Goal: Task Accomplishment & Management: Manage account settings

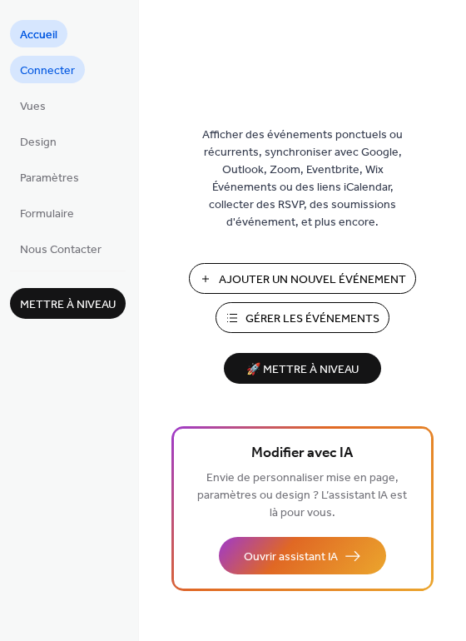
click at [56, 68] on span "Connecter" at bounding box center [47, 70] width 55 height 17
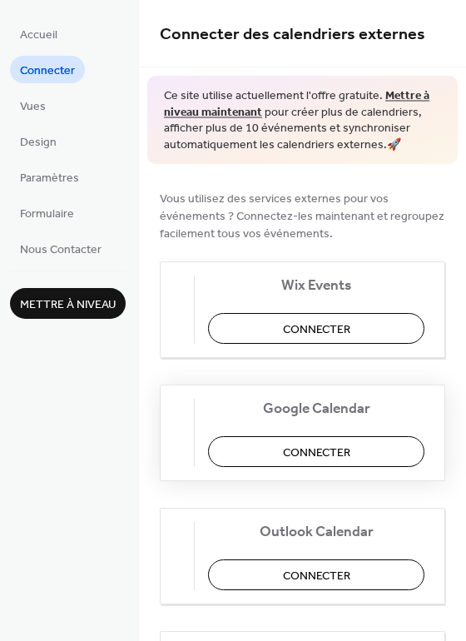
click at [309, 453] on span "Connecter" at bounding box center [316, 452] width 67 height 17
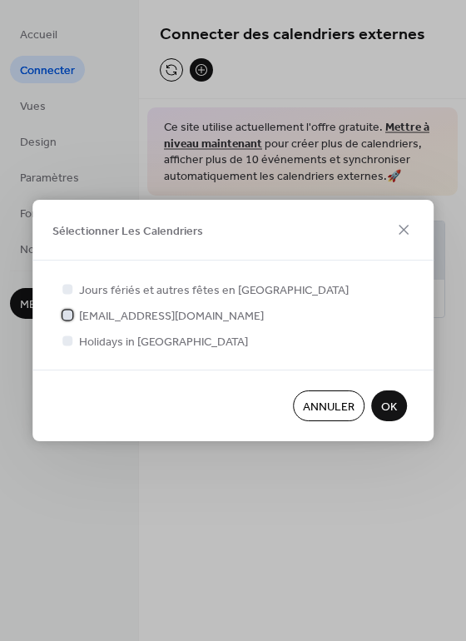
click at [67, 316] on div at bounding box center [67, 315] width 10 height 10
click at [387, 406] on span "OK" at bounding box center [389, 407] width 16 height 17
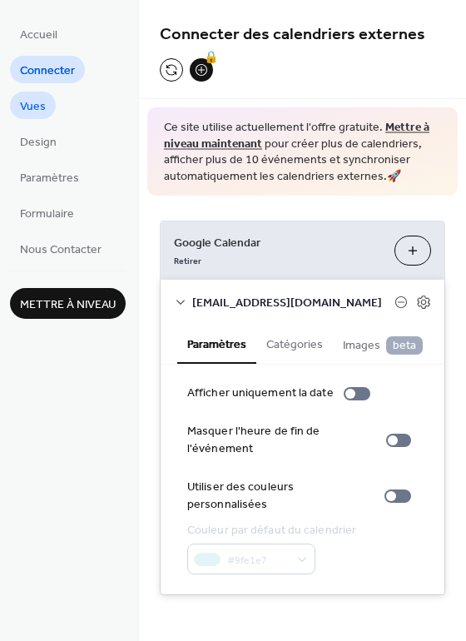
click at [37, 112] on span "Vues" at bounding box center [33, 106] width 26 height 17
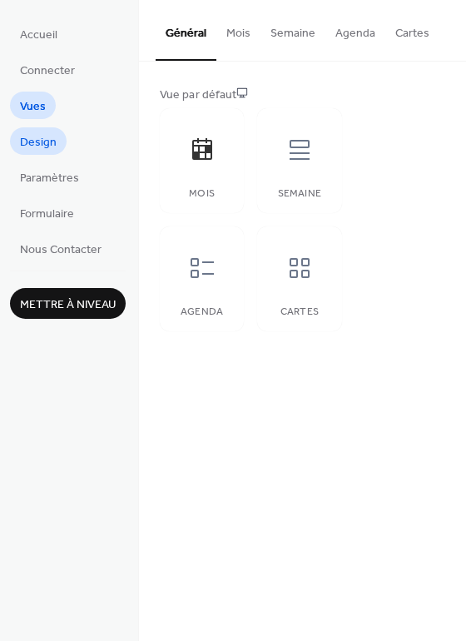
click at [44, 140] on span "Design" at bounding box center [38, 142] width 37 height 17
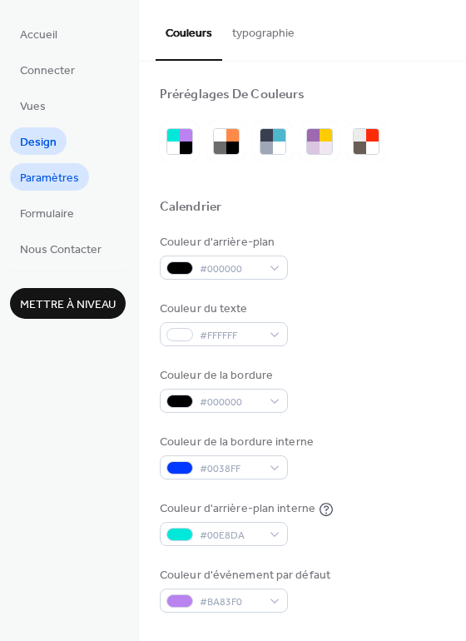
click at [62, 176] on span "Paramètres" at bounding box center [49, 178] width 59 height 17
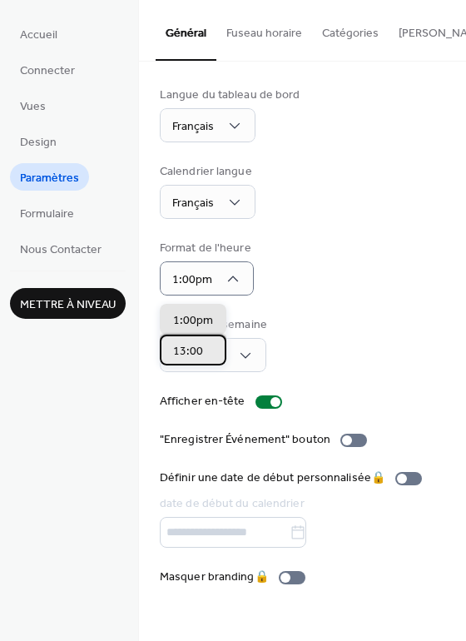
click at [177, 354] on span "13:00" at bounding box center [188, 351] width 30 height 17
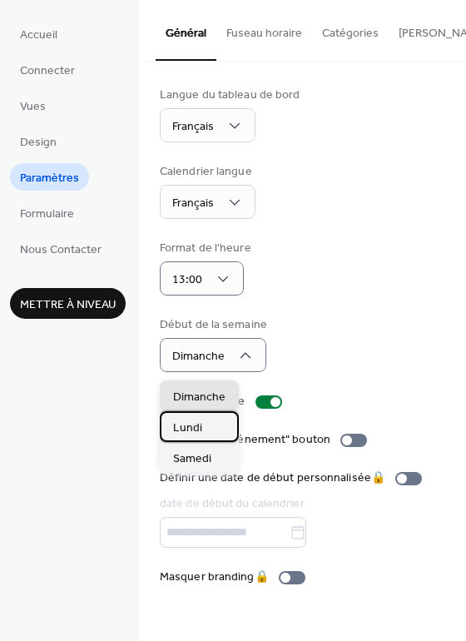
click at [191, 429] on span "Lundi" at bounding box center [187, 427] width 29 height 17
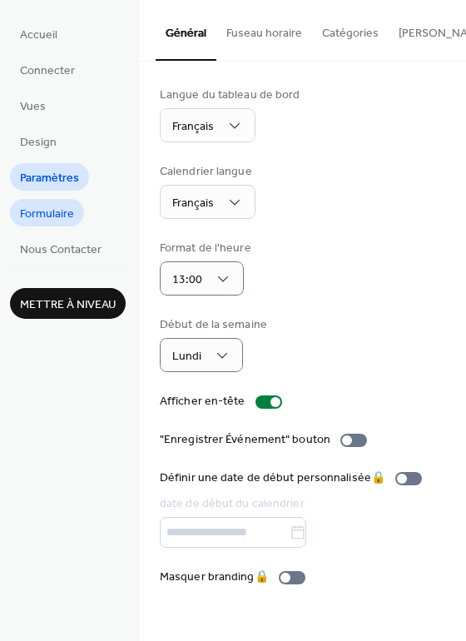
click at [42, 215] on span "Formulaire" at bounding box center [47, 214] width 54 height 17
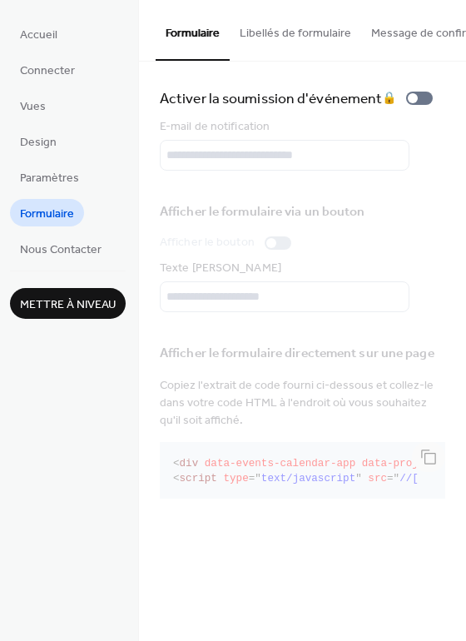
click at [56, 302] on span "Mettre à niveau" at bounding box center [68, 304] width 96 height 17
